Goal: Task Accomplishment & Management: Manage account settings

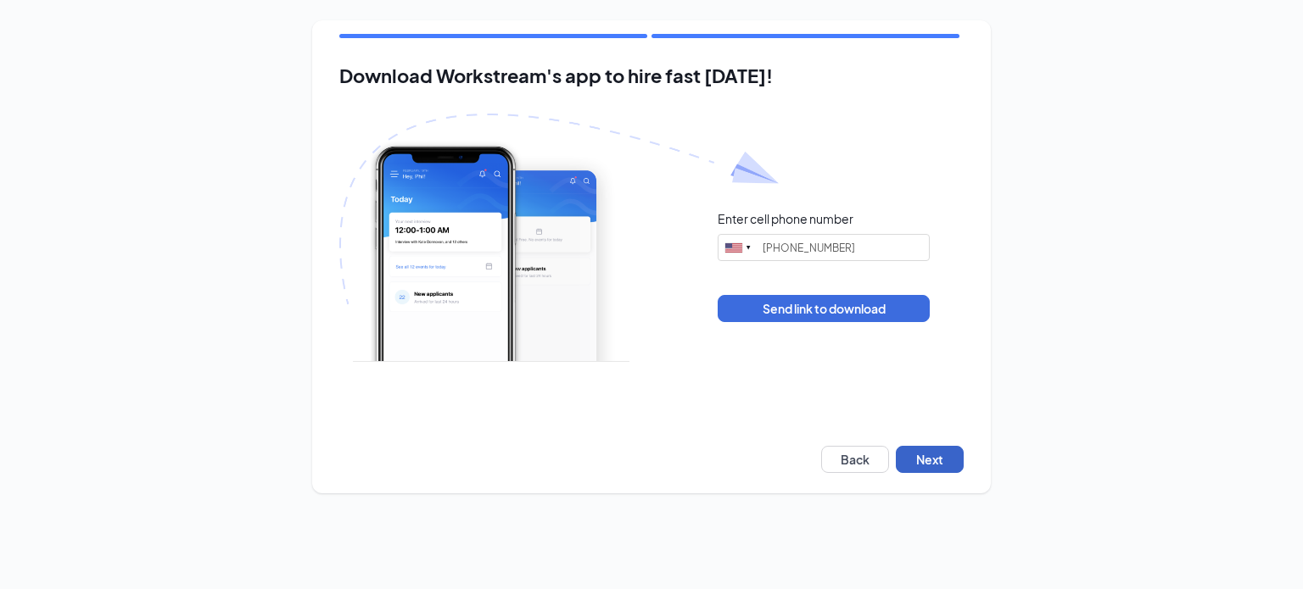
click at [926, 455] on button "Next" at bounding box center [930, 459] width 68 height 27
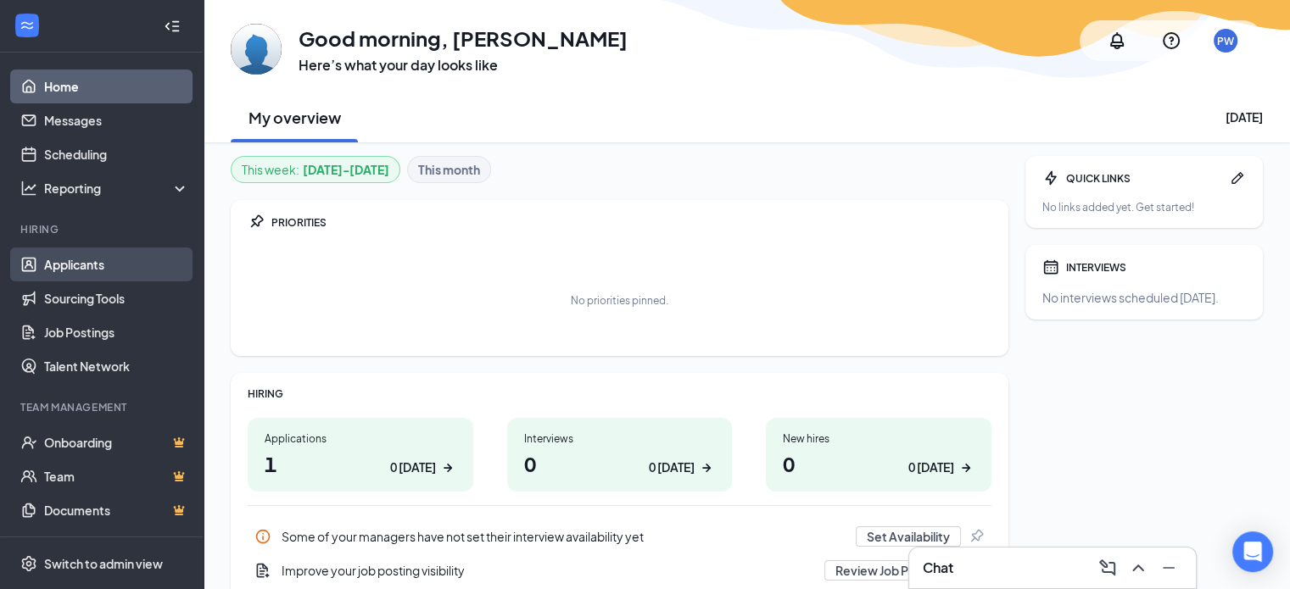
click at [88, 271] on link "Applicants" at bounding box center [116, 265] width 145 height 34
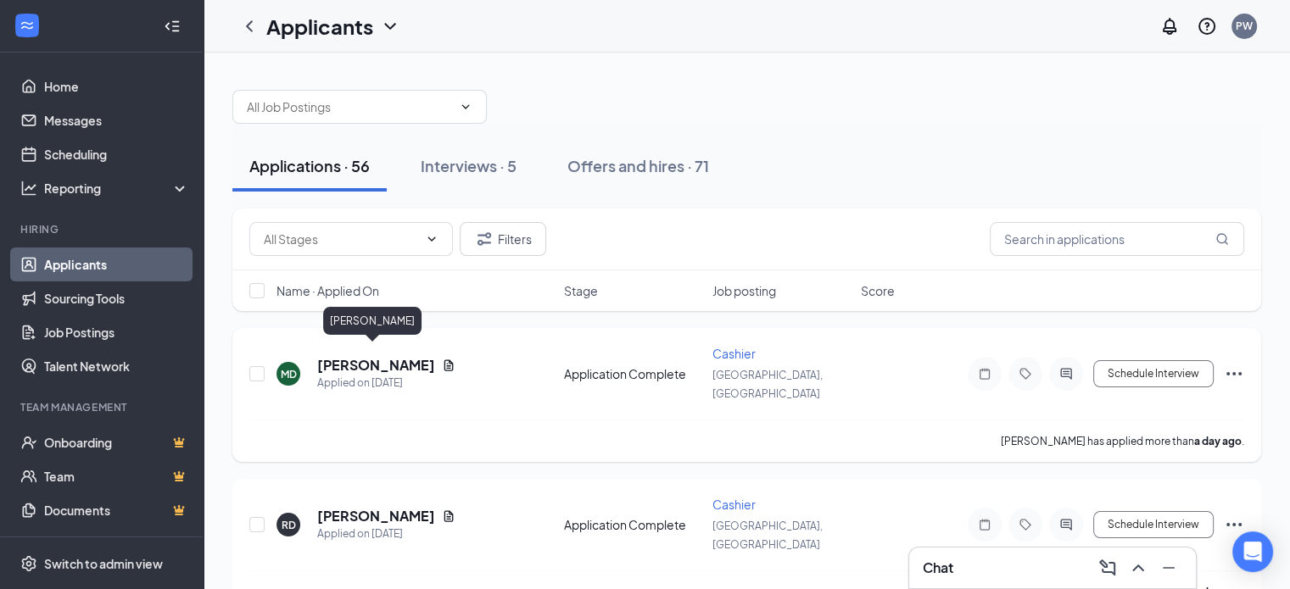
click at [388, 375] on div "Applied on [DATE]" at bounding box center [386, 383] width 138 height 17
click at [383, 356] on h5 "[PERSON_NAME]" at bounding box center [376, 365] width 118 height 19
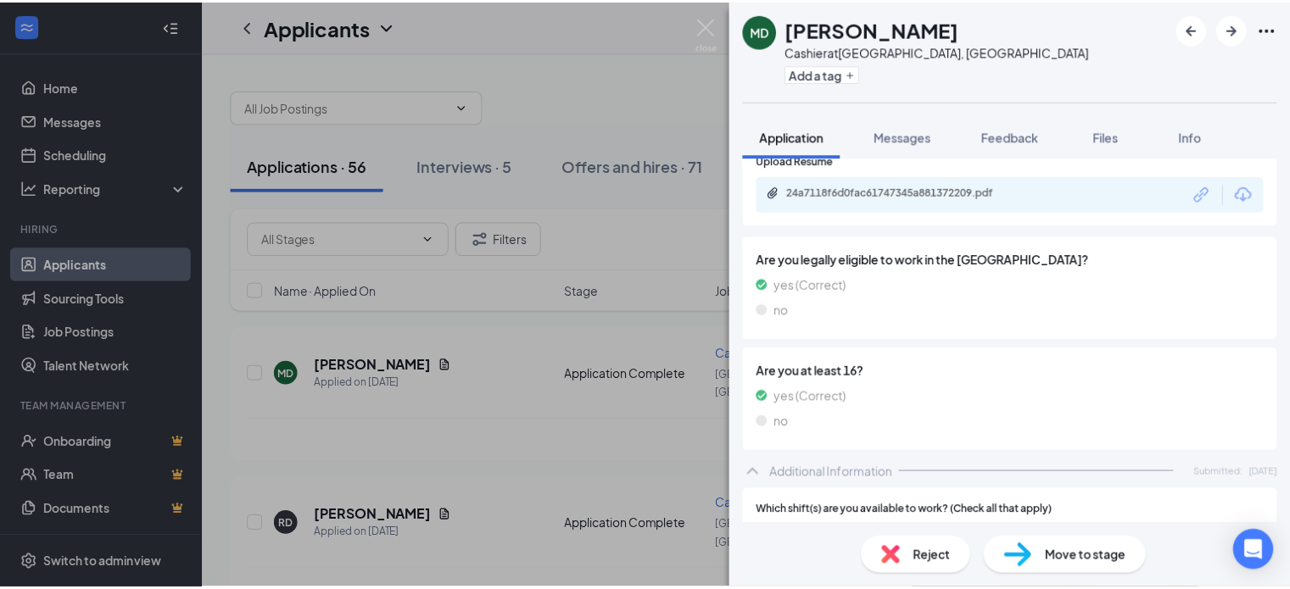
scroll to position [339, 0]
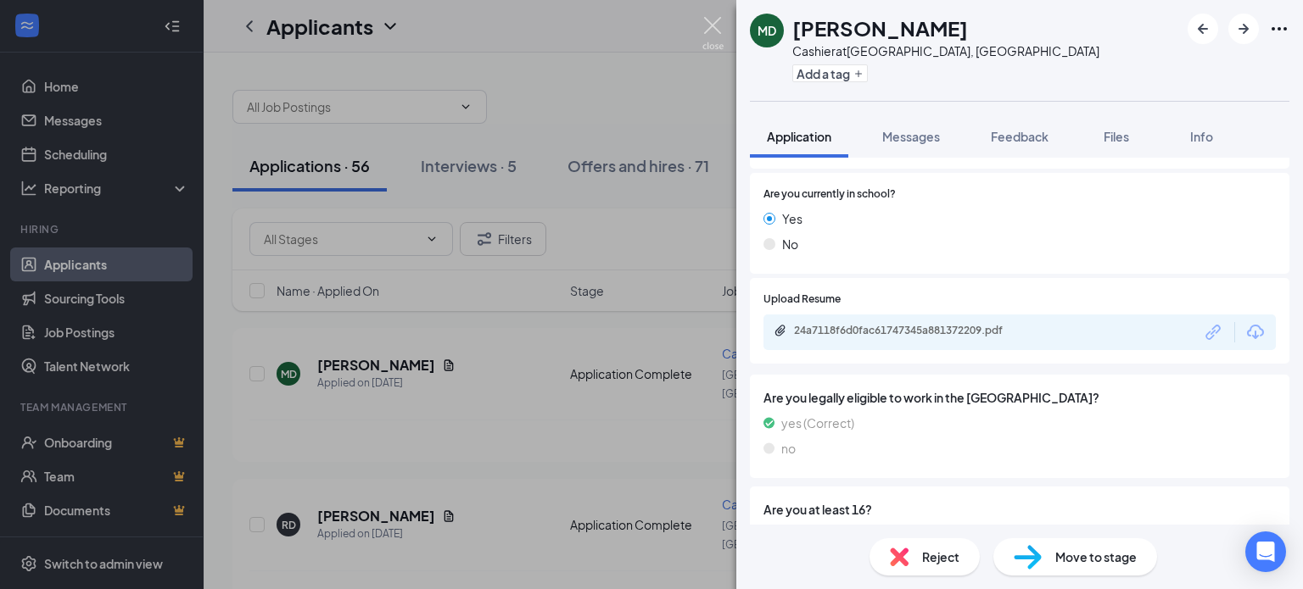
click at [717, 33] on img at bounding box center [712, 33] width 21 height 33
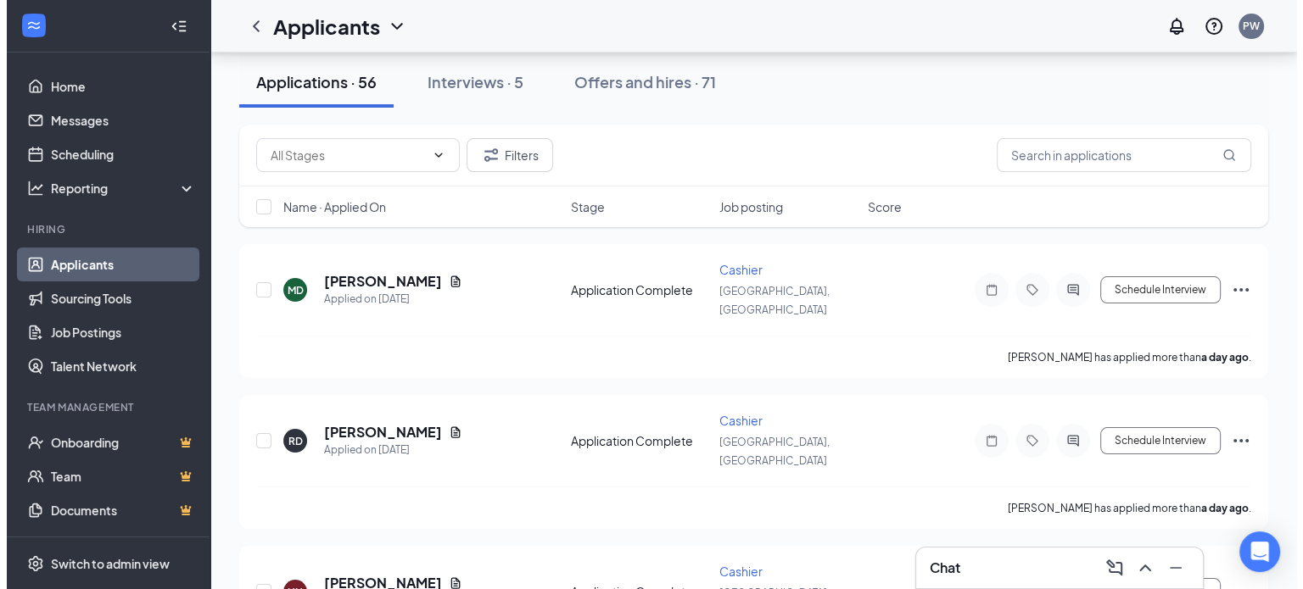
scroll to position [85, 0]
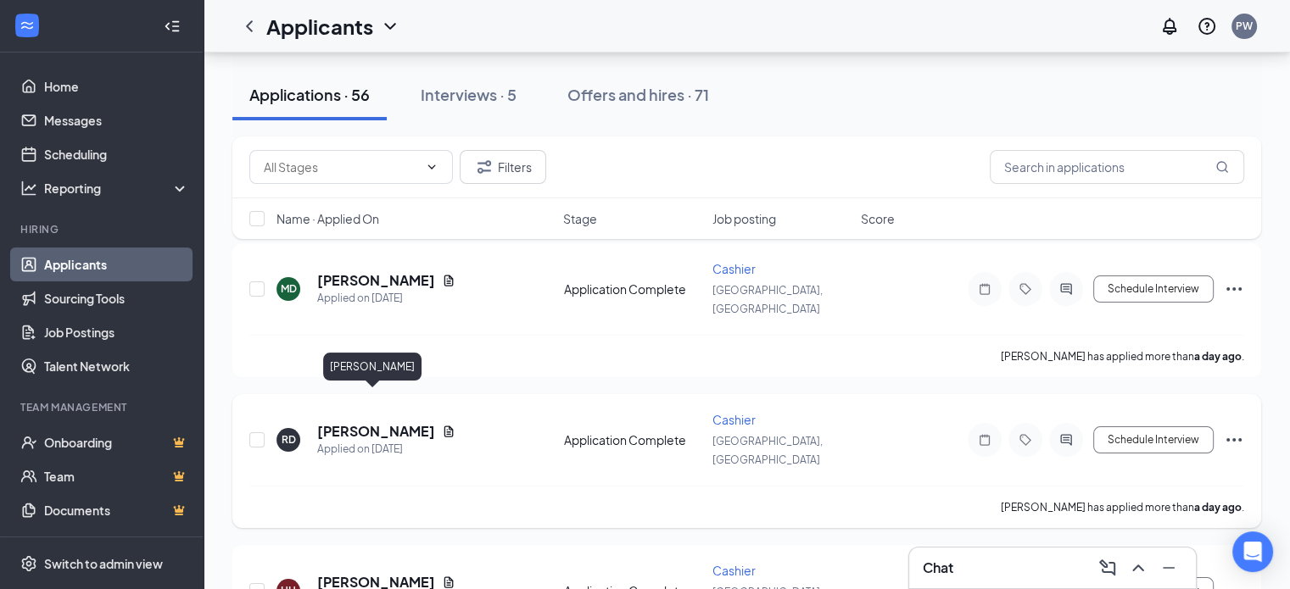
click at [397, 422] on h5 "[PERSON_NAME]" at bounding box center [376, 431] width 118 height 19
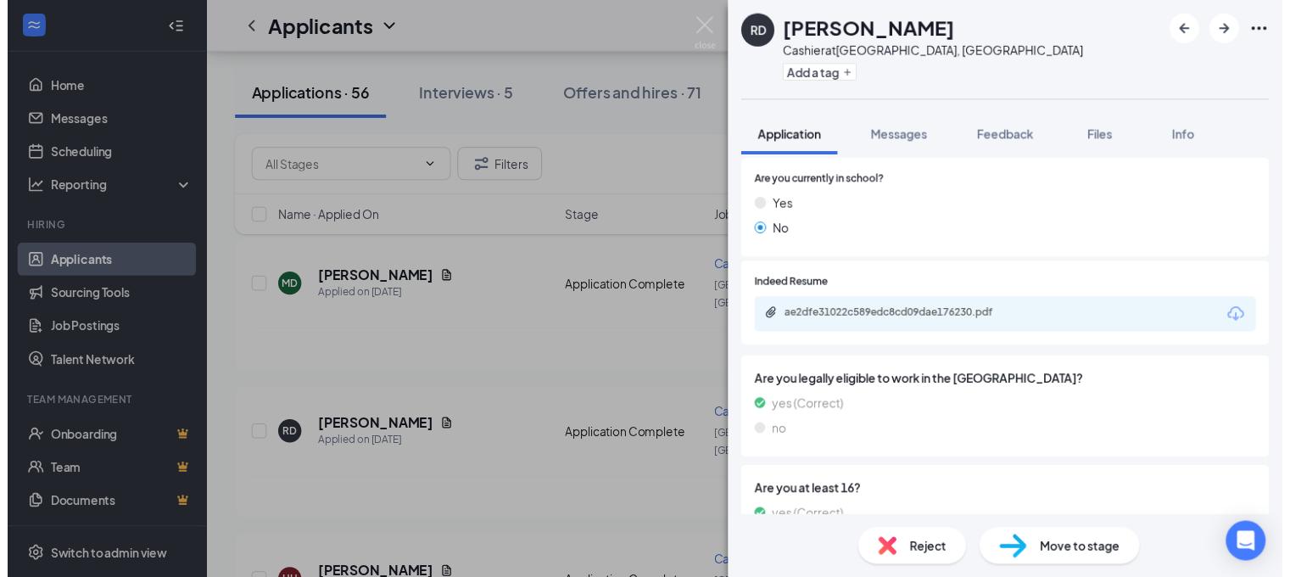
scroll to position [254, 0]
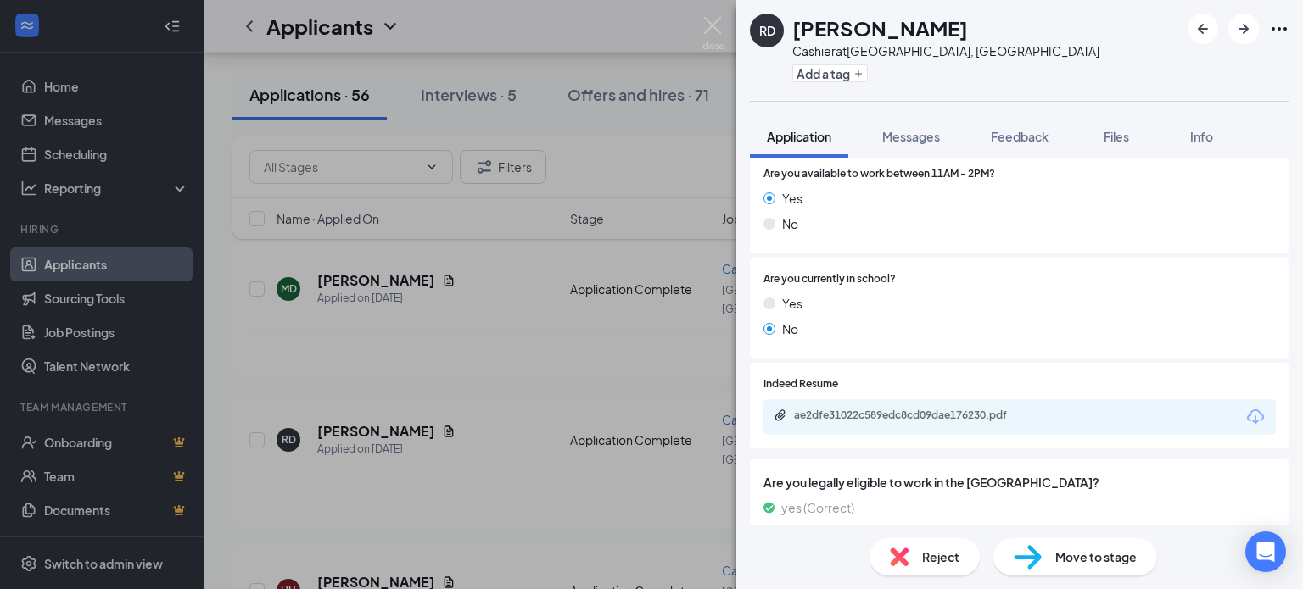
click at [870, 417] on div "ae2dfe31022c589edc8cd09dae176230.pdf" at bounding box center [912, 416] width 237 height 14
click at [722, 33] on img at bounding box center [712, 33] width 21 height 33
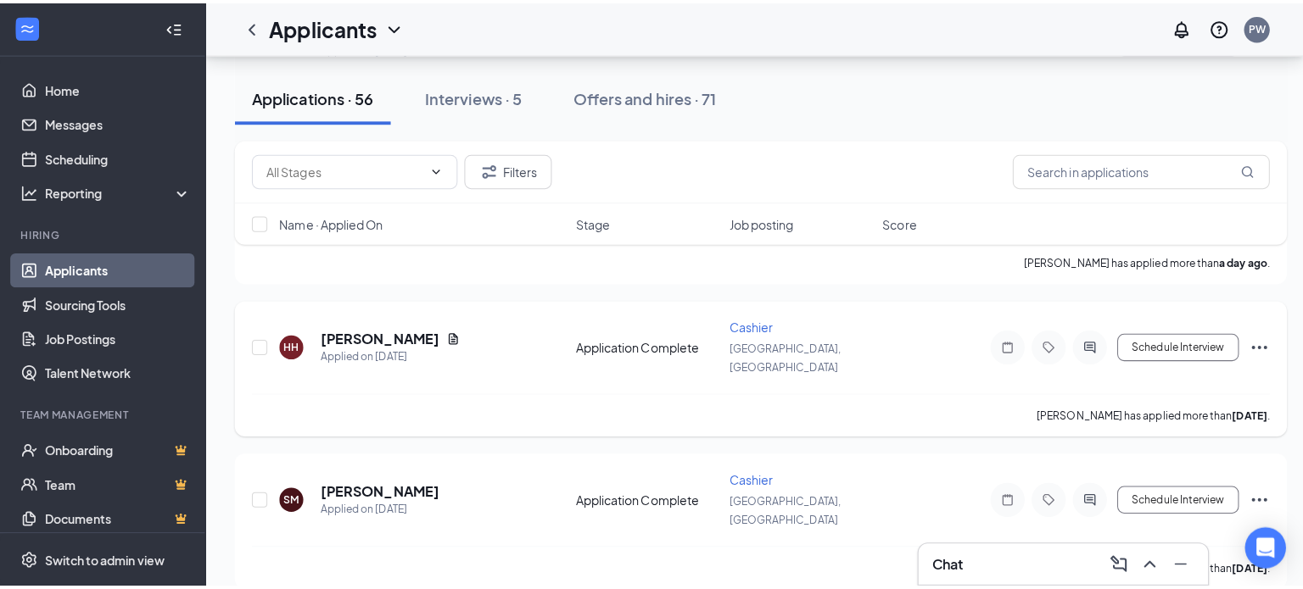
scroll to position [339, 0]
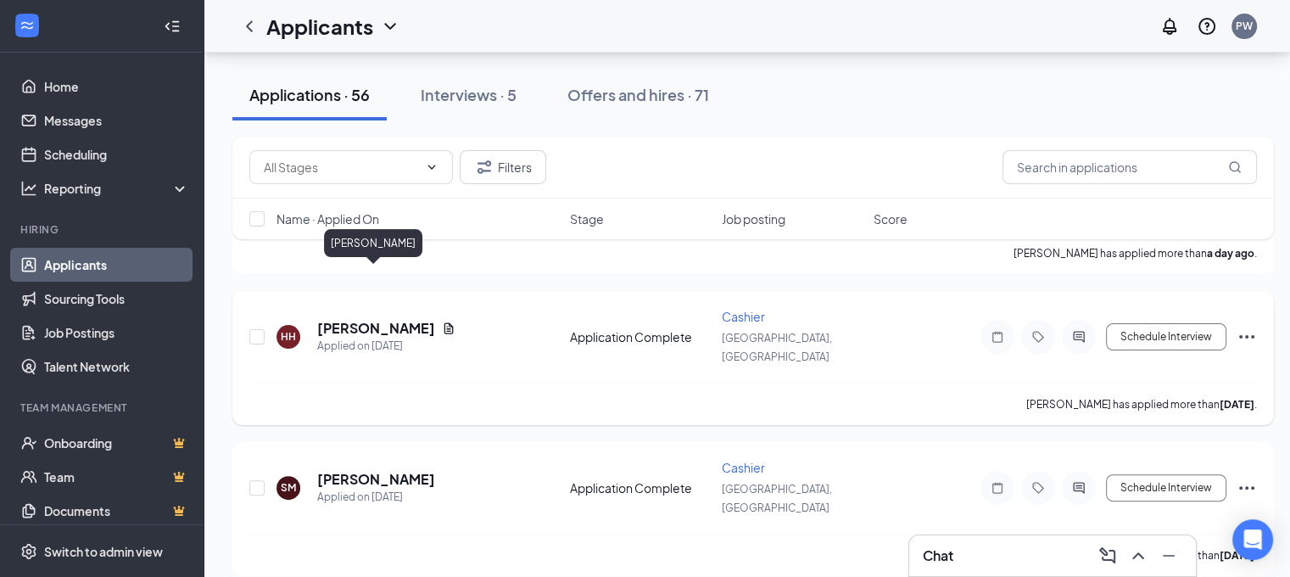
click at [395, 319] on h5 "[PERSON_NAME]" at bounding box center [376, 328] width 118 height 19
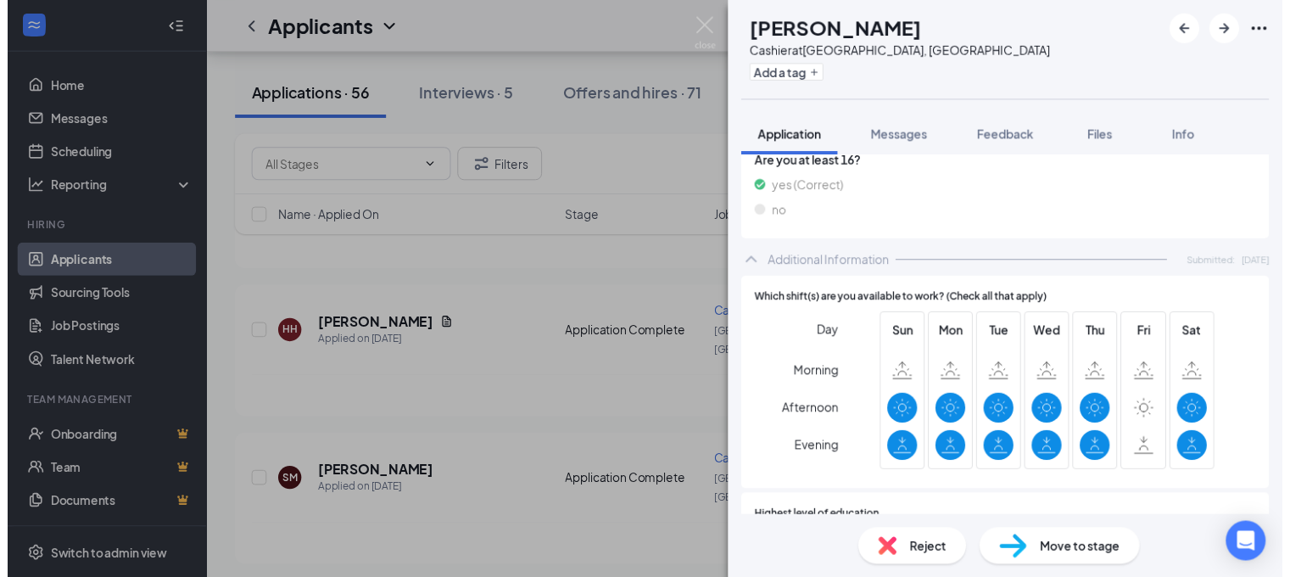
scroll to position [763, 0]
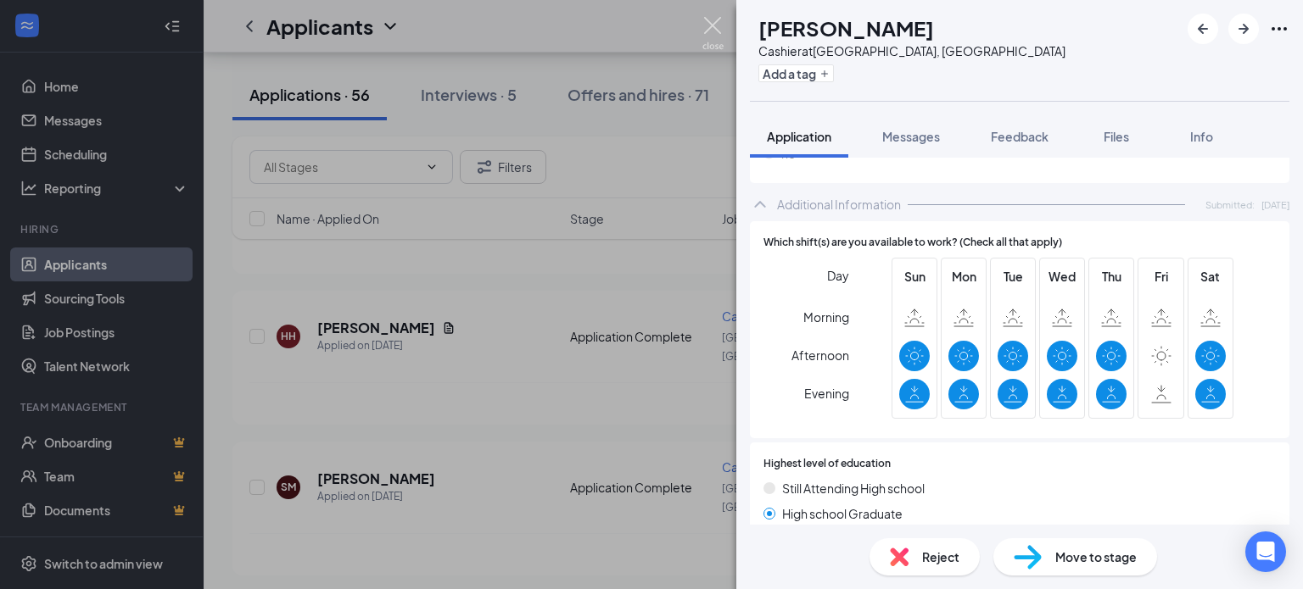
click at [717, 25] on img at bounding box center [712, 33] width 21 height 33
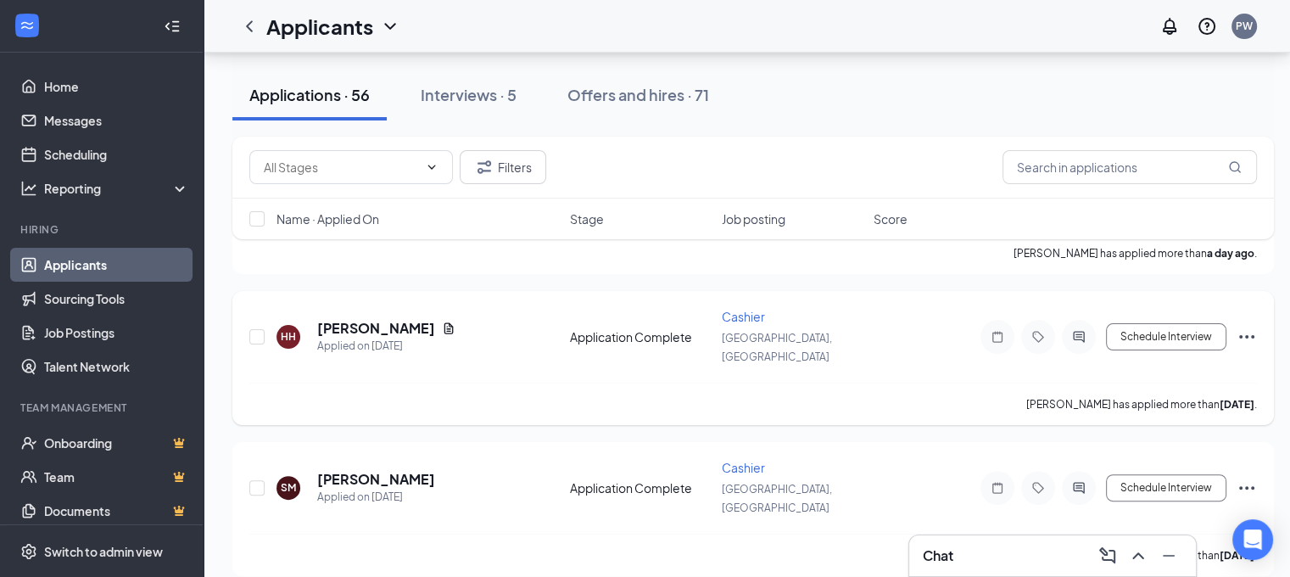
scroll to position [594, 0]
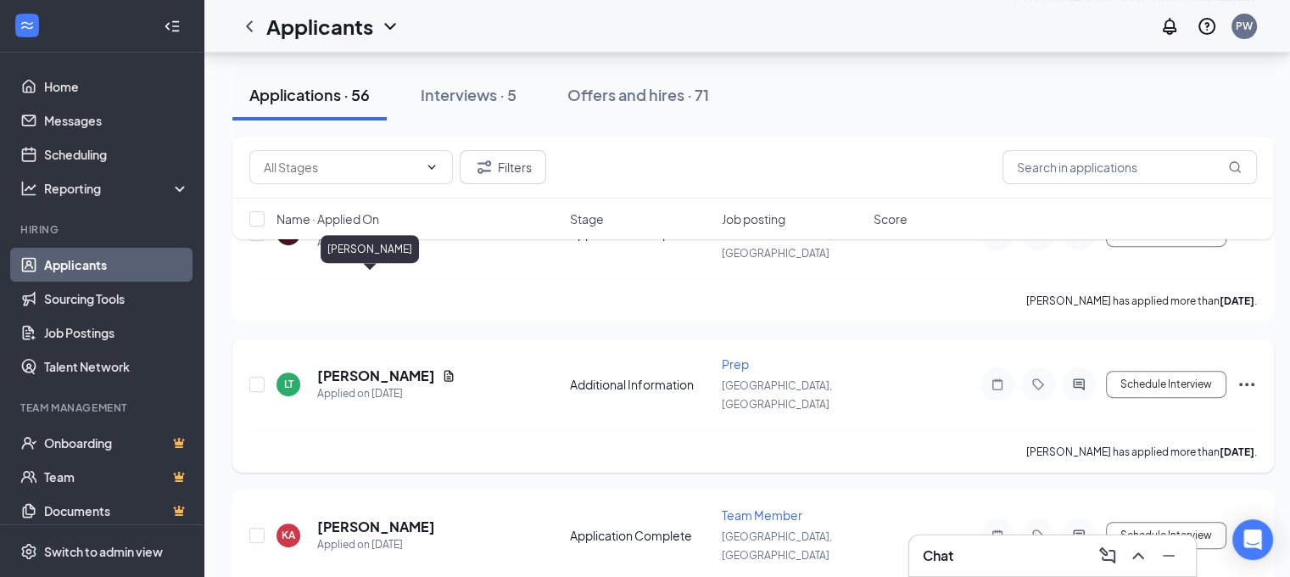
click at [322, 366] on h5 "[PERSON_NAME]" at bounding box center [376, 375] width 118 height 19
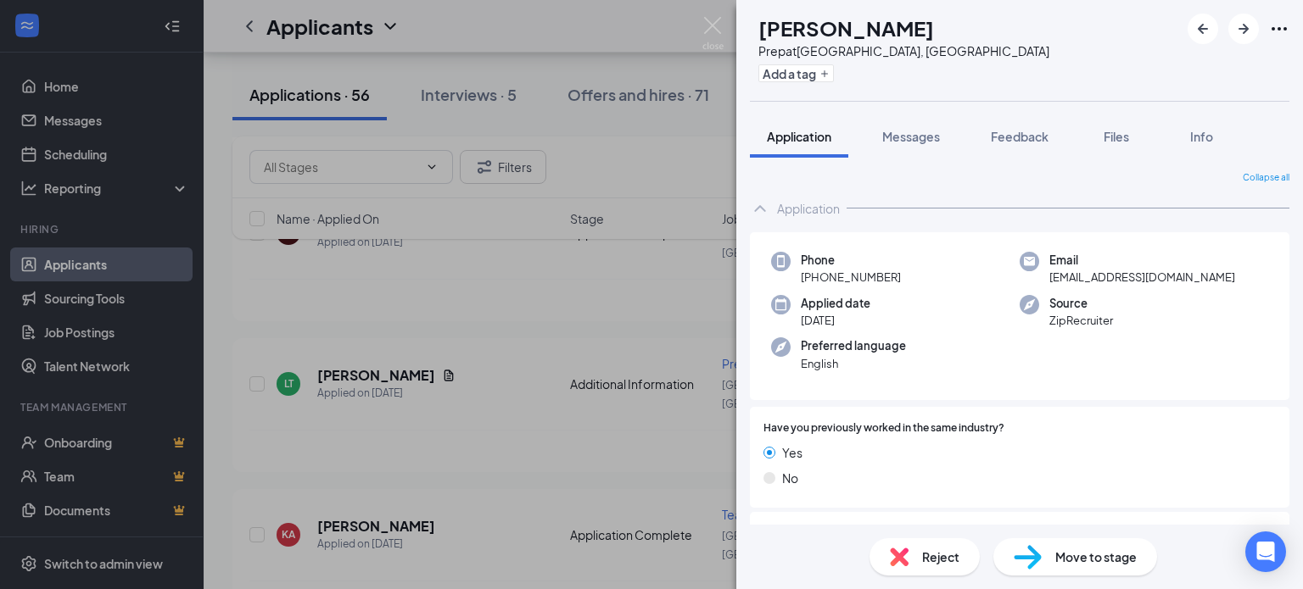
click at [708, 44] on img at bounding box center [712, 33] width 21 height 33
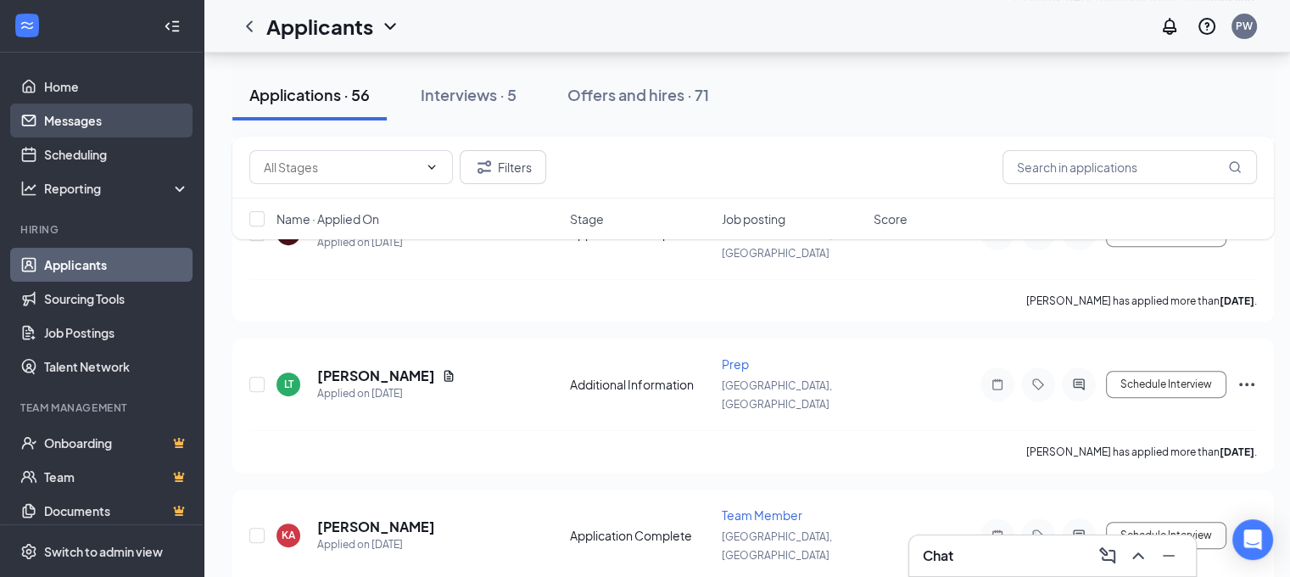
click at [67, 118] on link "Messages" at bounding box center [116, 120] width 145 height 34
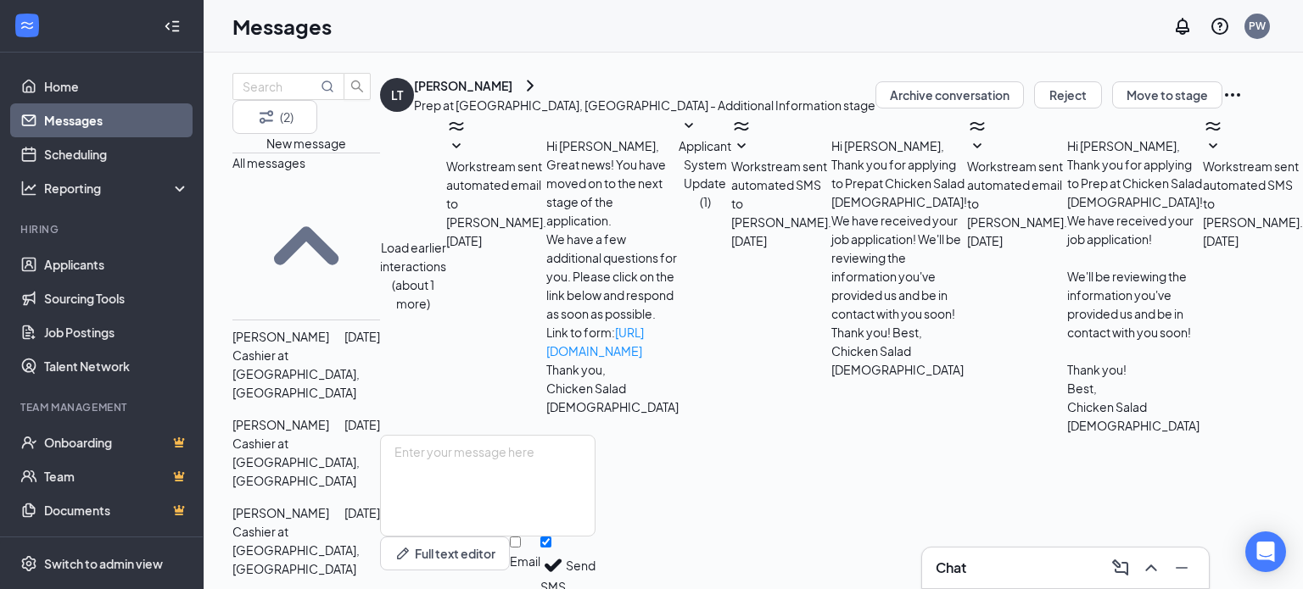
drag, startPoint x: 339, startPoint y: 240, endPoint x: 346, endPoint y: 257, distance: 18.3
click at [339, 327] on div "[PERSON_NAME] [DATE] Cashier at [GEOGRAPHIC_DATA], [GEOGRAPHIC_DATA]" at bounding box center [306, 364] width 148 height 75
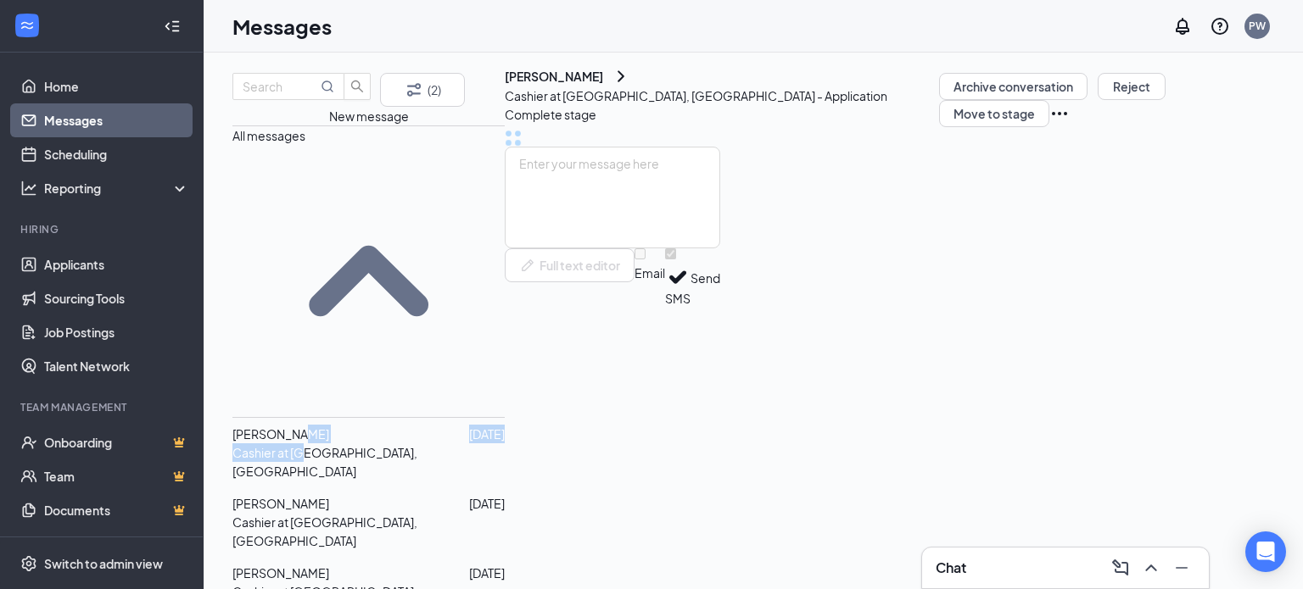
click at [329, 496] on span "[PERSON_NAME]" at bounding box center [280, 503] width 97 height 15
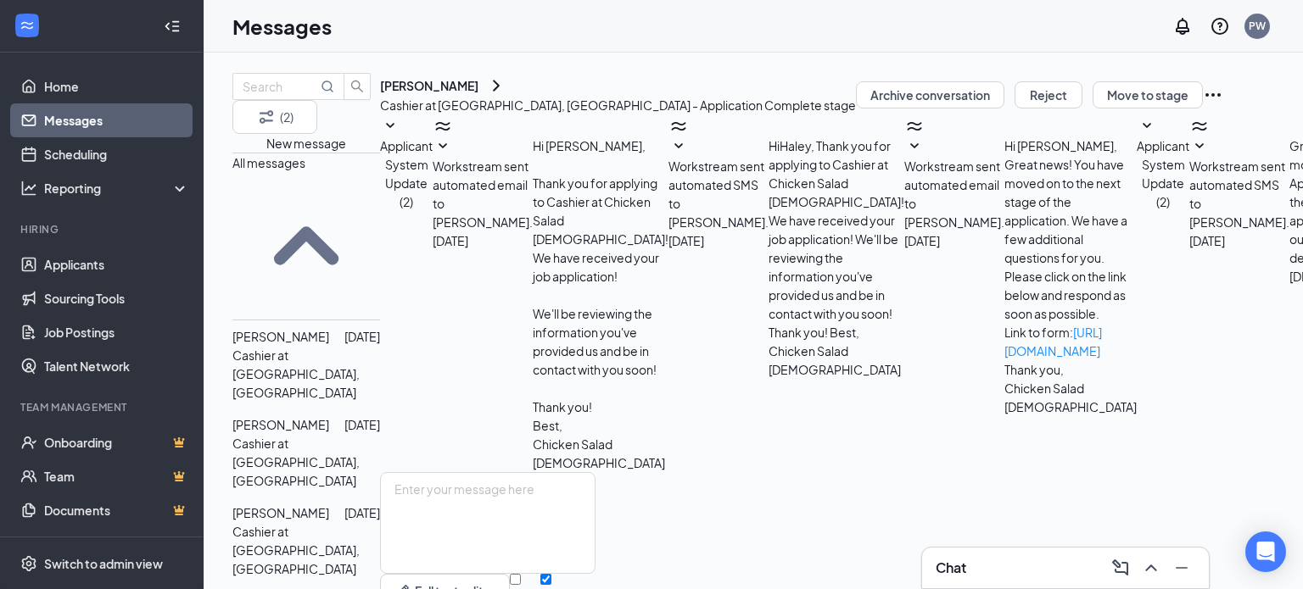
scroll to position [162, 0]
